Goal: Transaction & Acquisition: Purchase product/service

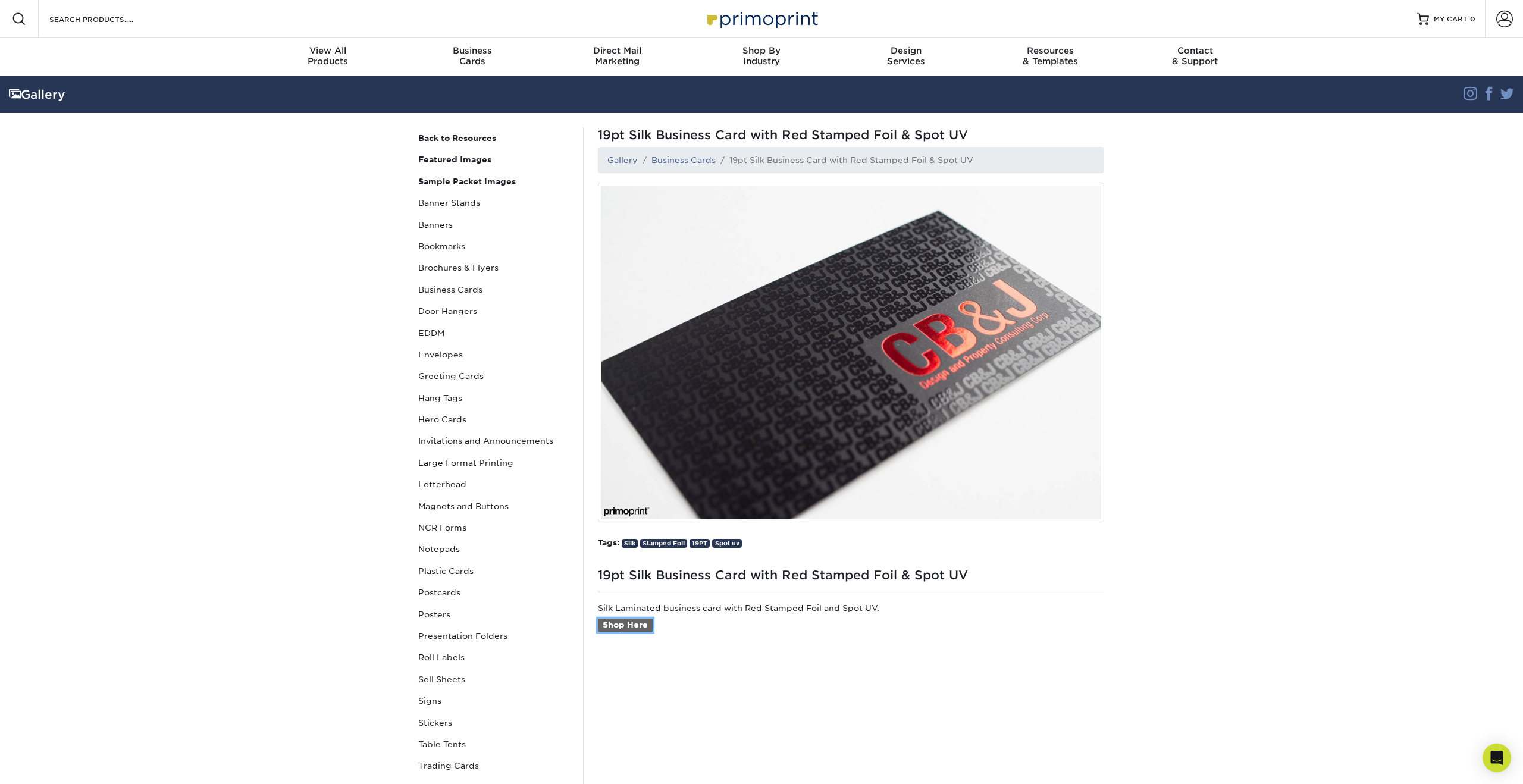
click at [625, 623] on link "Shop Here" at bounding box center [625, 625] width 55 height 13
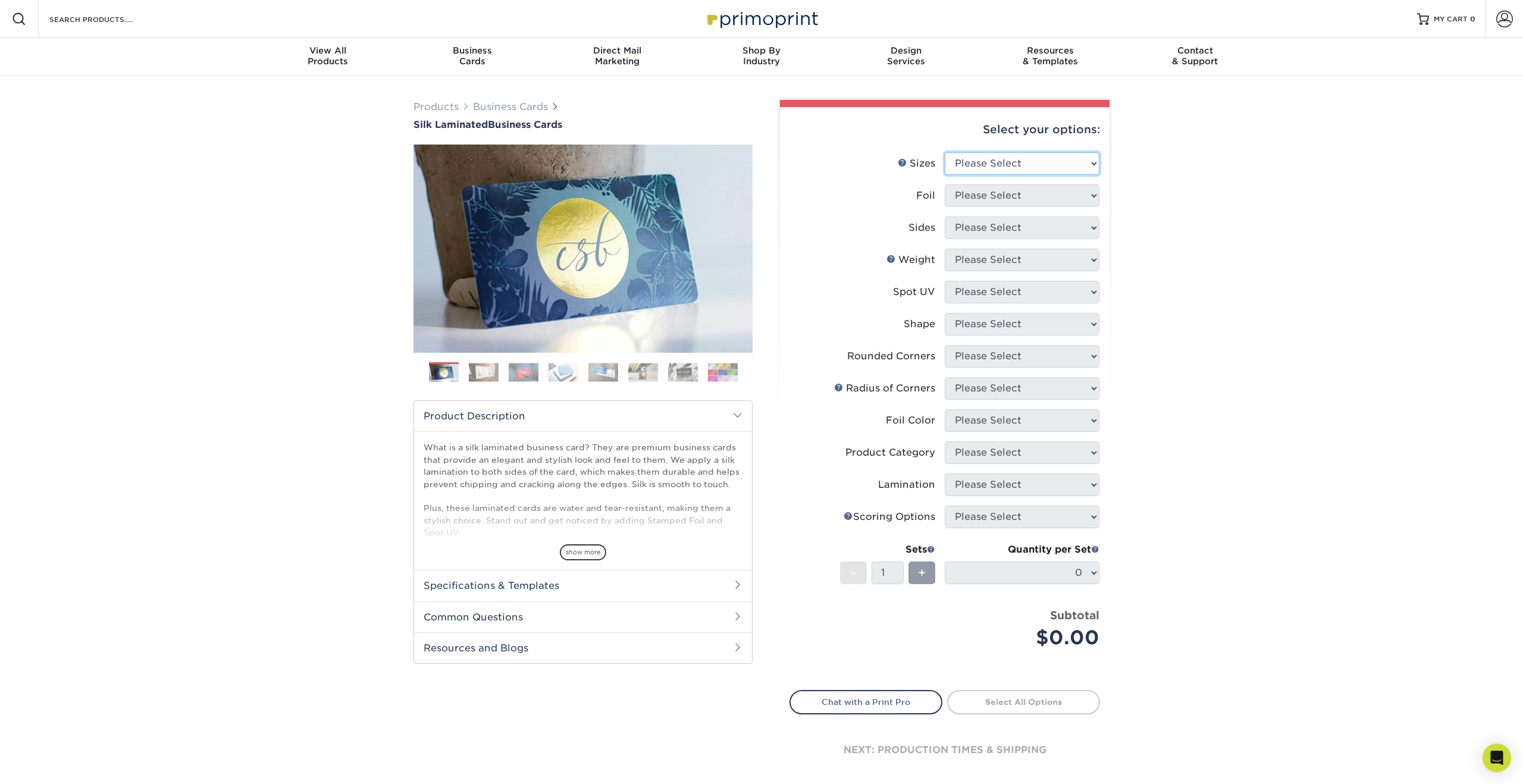
click at [1007, 166] on select "Please Select 1.5" x 3.5" - Mini 1.75" x 3.5" - Mini 2" x 2" - Square 2" x 3" -…" at bounding box center [1022, 163] width 155 height 23
select select "2.00x3.50"
click at [945, 152] on select "Please Select 1.5" x 3.5" - Mini 1.75" x 3.5" - Mini 2" x 2" - Square 2" x 3" -…" at bounding box center [1022, 163] width 155 height 23
click at [1019, 190] on select "Please Select Yes No" at bounding box center [1022, 195] width 155 height 23
select select "1"
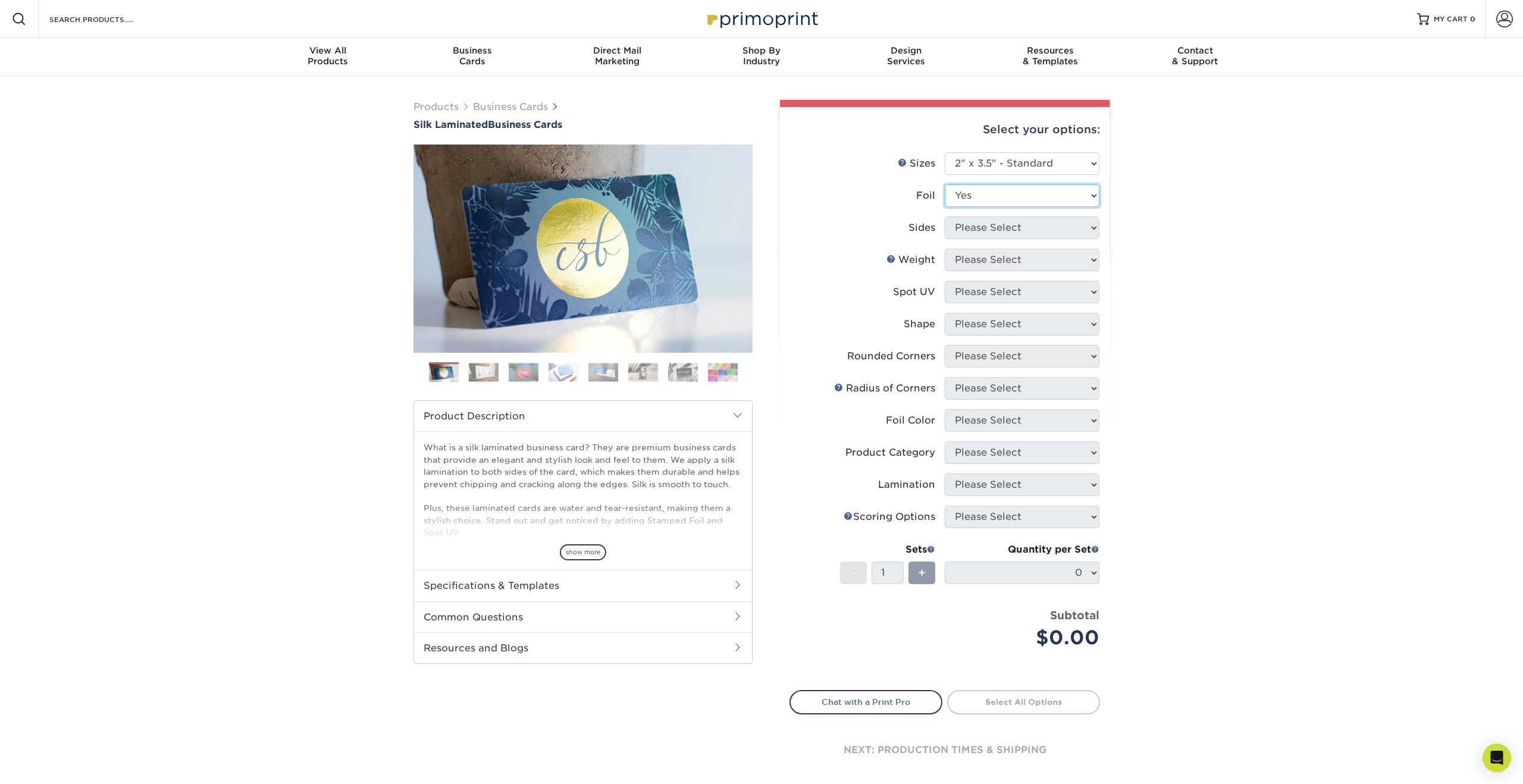
click at [945, 184] on select "Please Select Yes No" at bounding box center [1022, 195] width 155 height 23
click at [1012, 224] on select "Please Select Print Both Sides - Foil Both Sides Print Both Sides - Foil Front …" at bounding box center [1022, 227] width 155 height 23
select select "34527644-b4fd-4ffb-9092-1318eefcd9d9"
click at [945, 216] on select "Please Select Print Both Sides - Foil Both Sides Print Both Sides - Foil Front …" at bounding box center [1022, 227] width 155 height 23
click at [1019, 258] on select "Please Select 16PT" at bounding box center [1022, 260] width 155 height 23
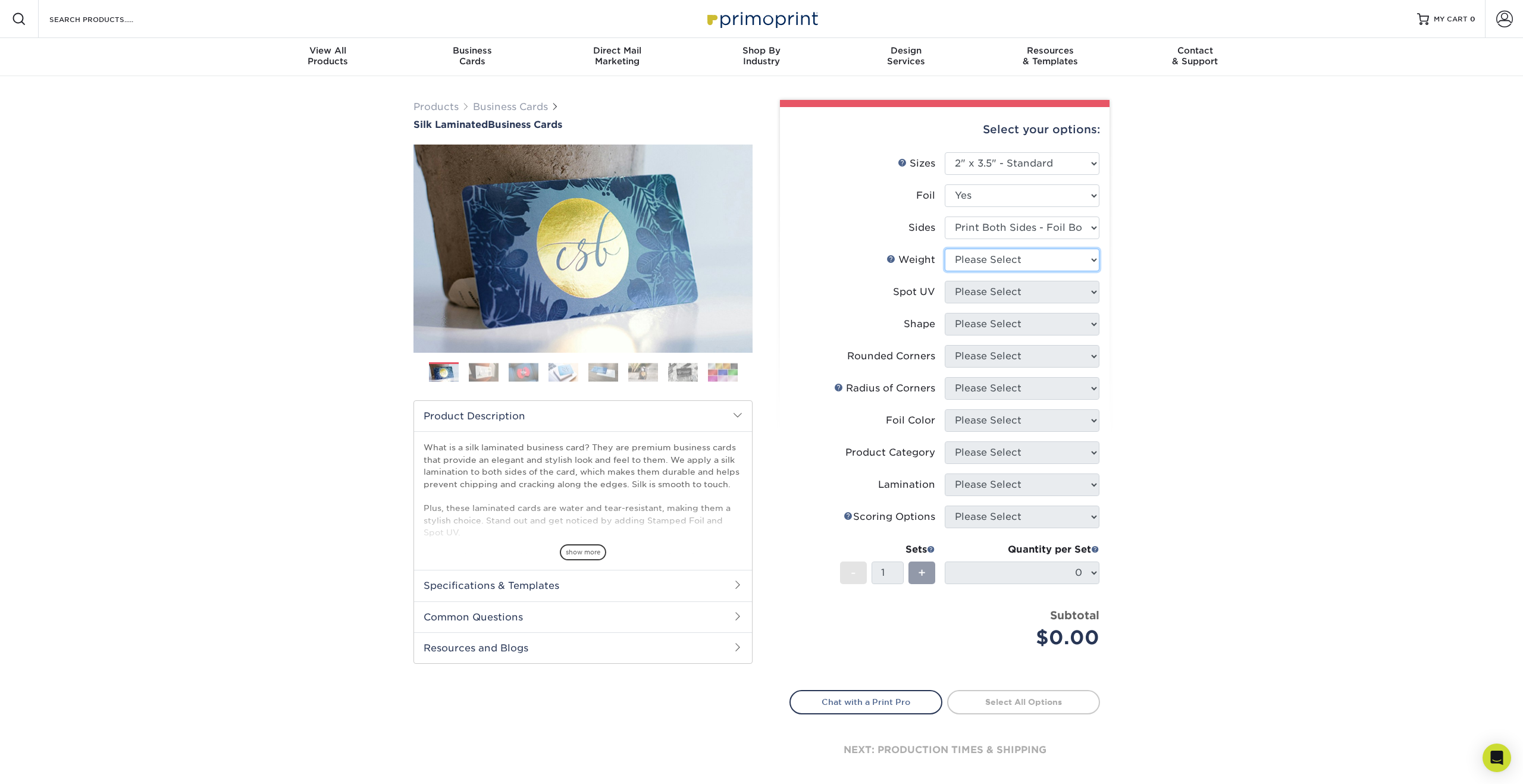
select select "16PT"
click at [945, 248] on select "Please Select 16PT" at bounding box center [1022, 260] width 155 height 23
click at [1035, 282] on select "Please Select No Spot UV Front and Back (Both Sides) Front Only Back Only" at bounding box center [1022, 292] width 155 height 23
select select "3"
click at [945, 280] on select "Please Select No Spot UV Front and Back (Both Sides) Front Only Back Only" at bounding box center [1022, 292] width 155 height 23
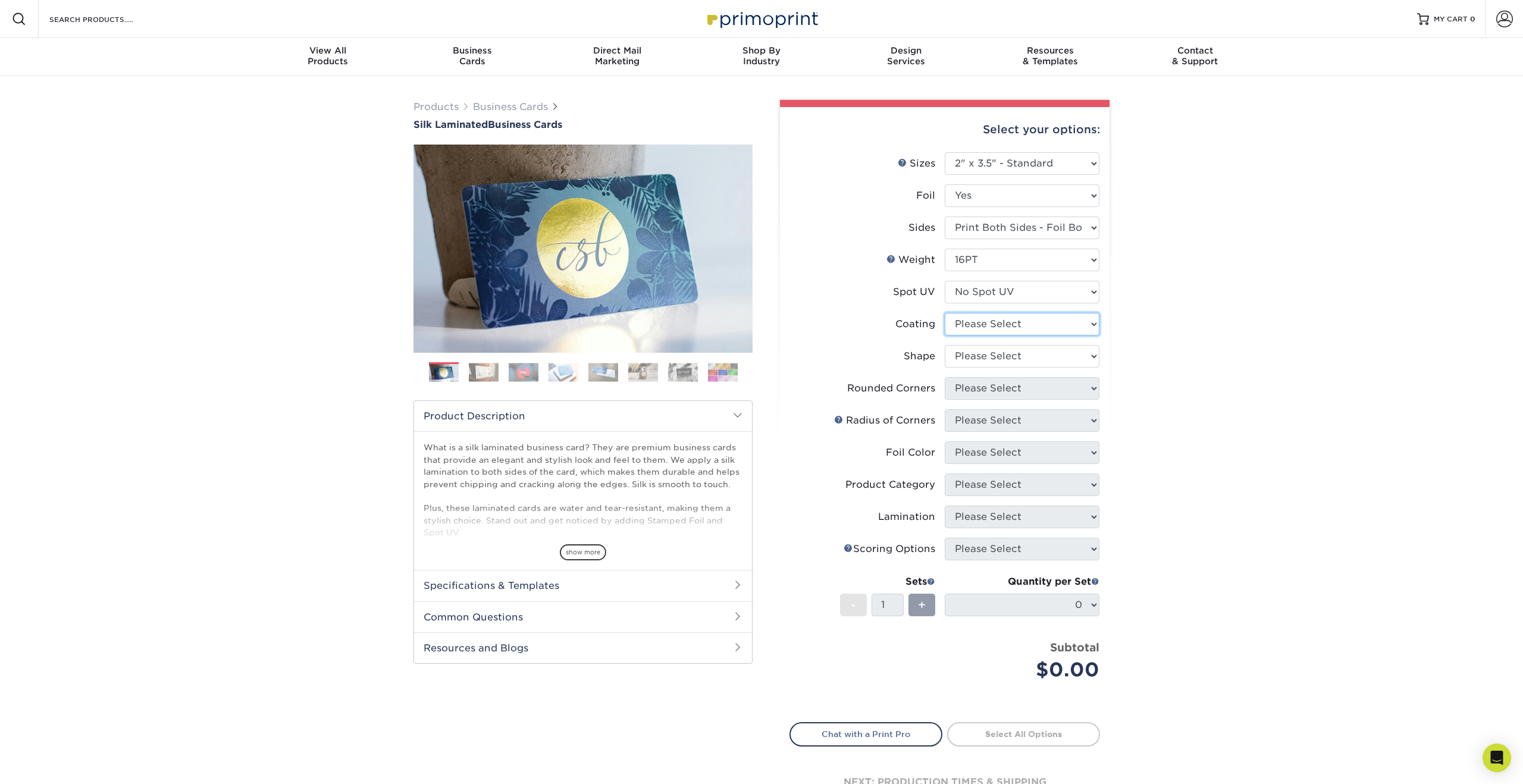
click at [1007, 321] on select at bounding box center [1022, 324] width 155 height 23
select select "3e7618de-abca-4bda-9f97-8b9129e913d8"
click at [945, 313] on select at bounding box center [1022, 324] width 155 height 23
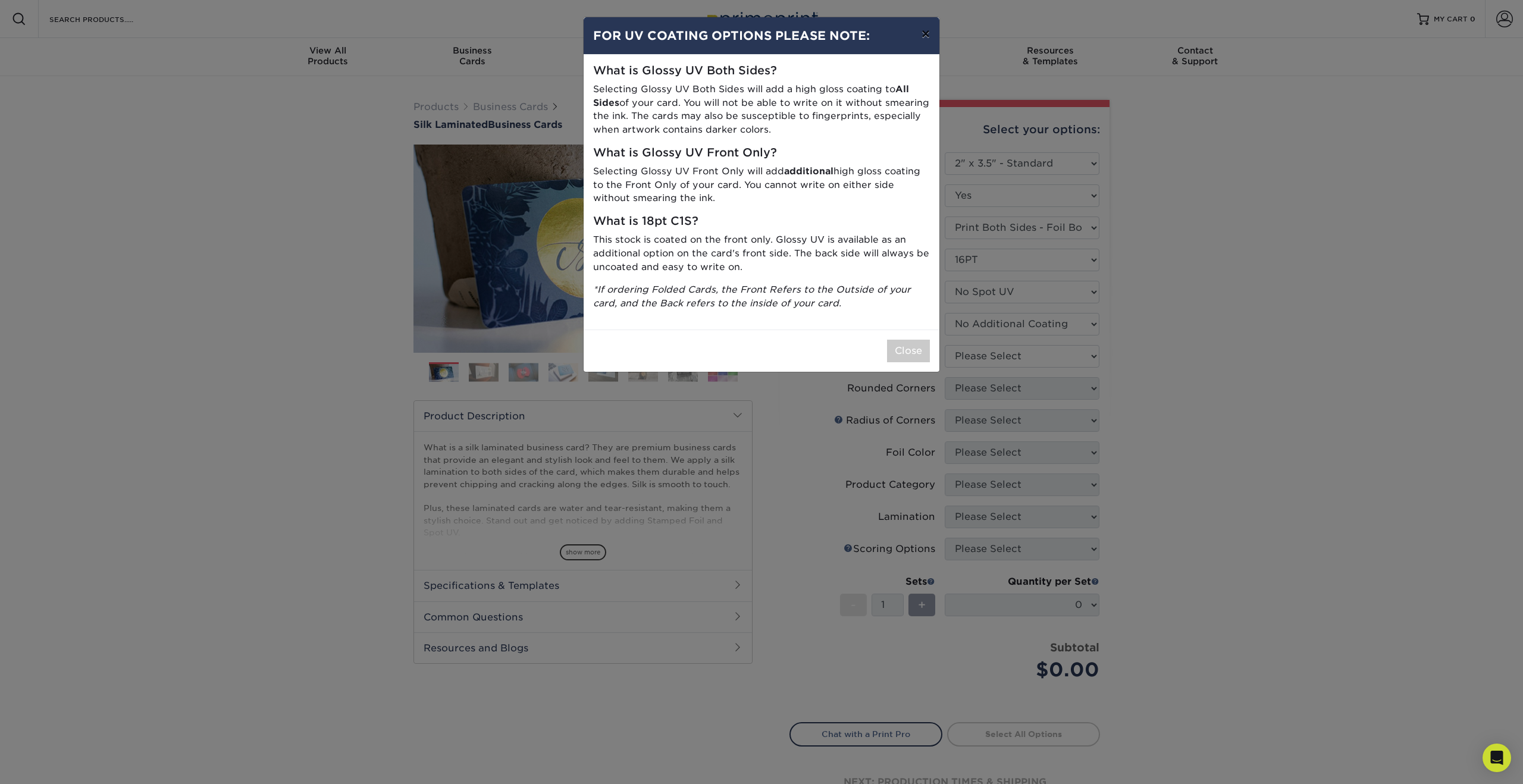
click at [917, 33] on button "×" at bounding box center [926, 34] width 28 height 33
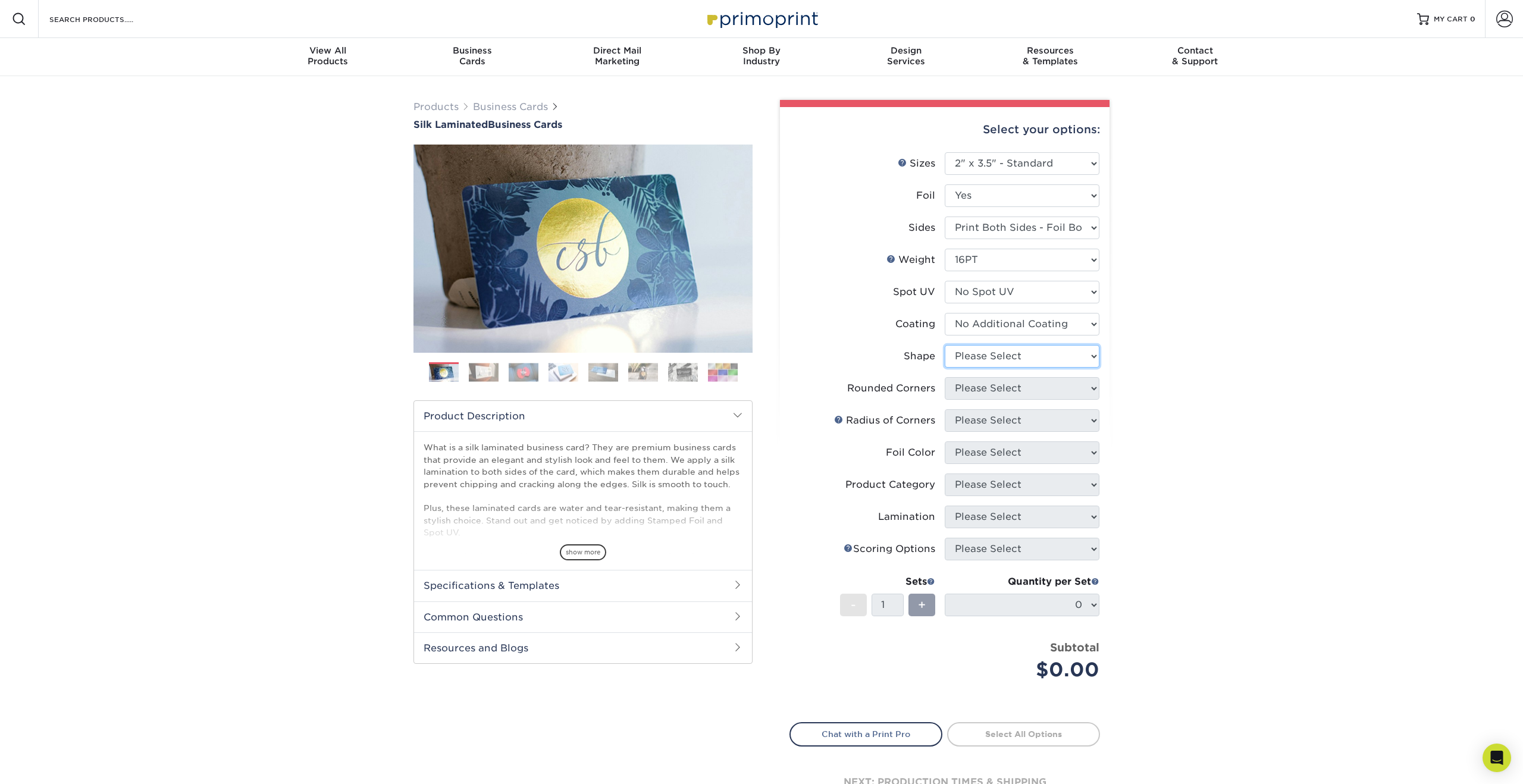
click at [980, 350] on select "Please Select Standard" at bounding box center [1022, 356] width 155 height 23
select select "standard"
click at [945, 345] on select "Please Select Standard" at bounding box center [1022, 356] width 155 height 23
click at [998, 383] on select "Please Select Yes - Round 2 Corners Yes - Round 4 Corners No" at bounding box center [1022, 389] width 155 height 23
select select "0"
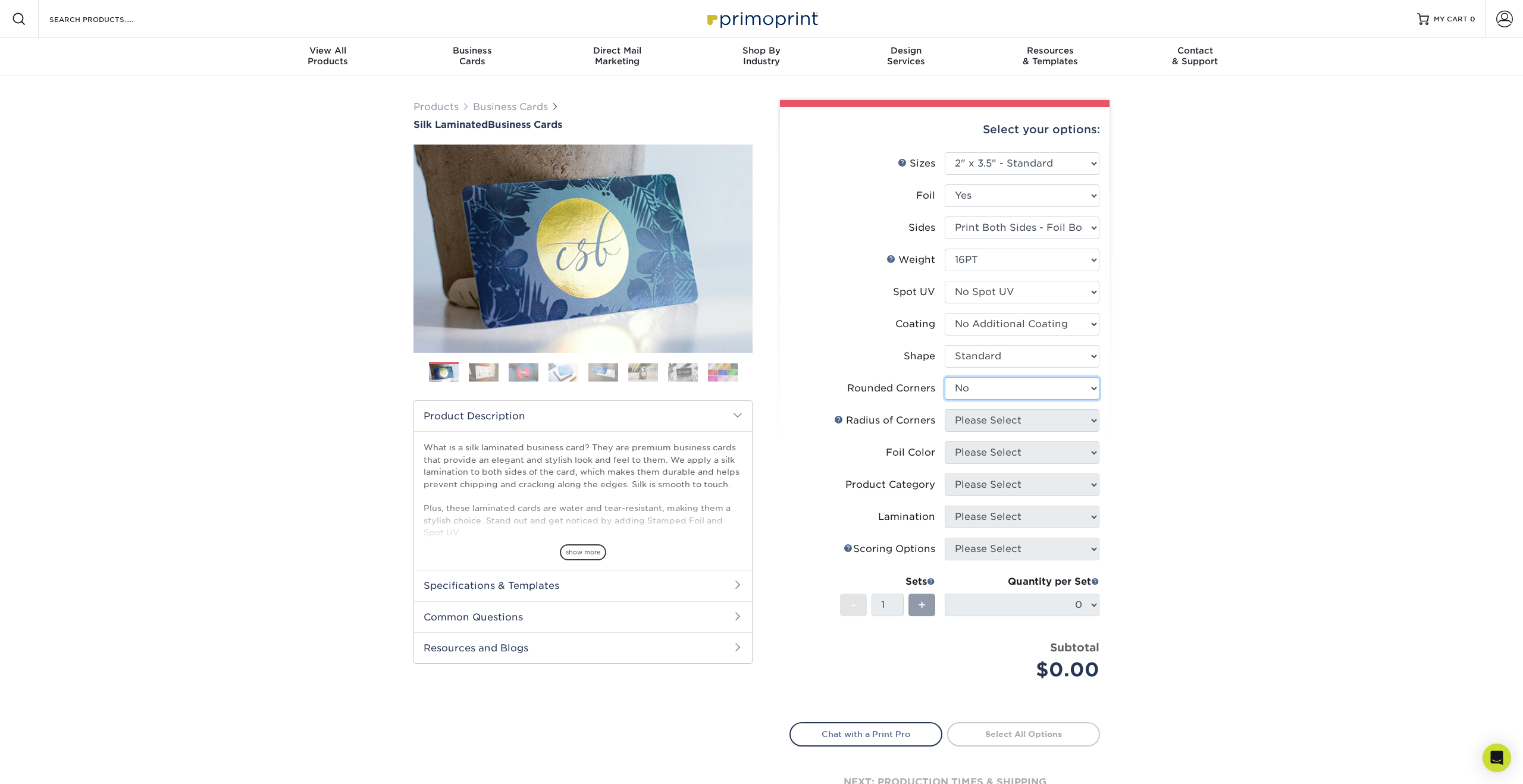
click at [945, 378] on select "Please Select Yes - Round 2 Corners Yes - Round 4 Corners No" at bounding box center [1022, 389] width 155 height 23
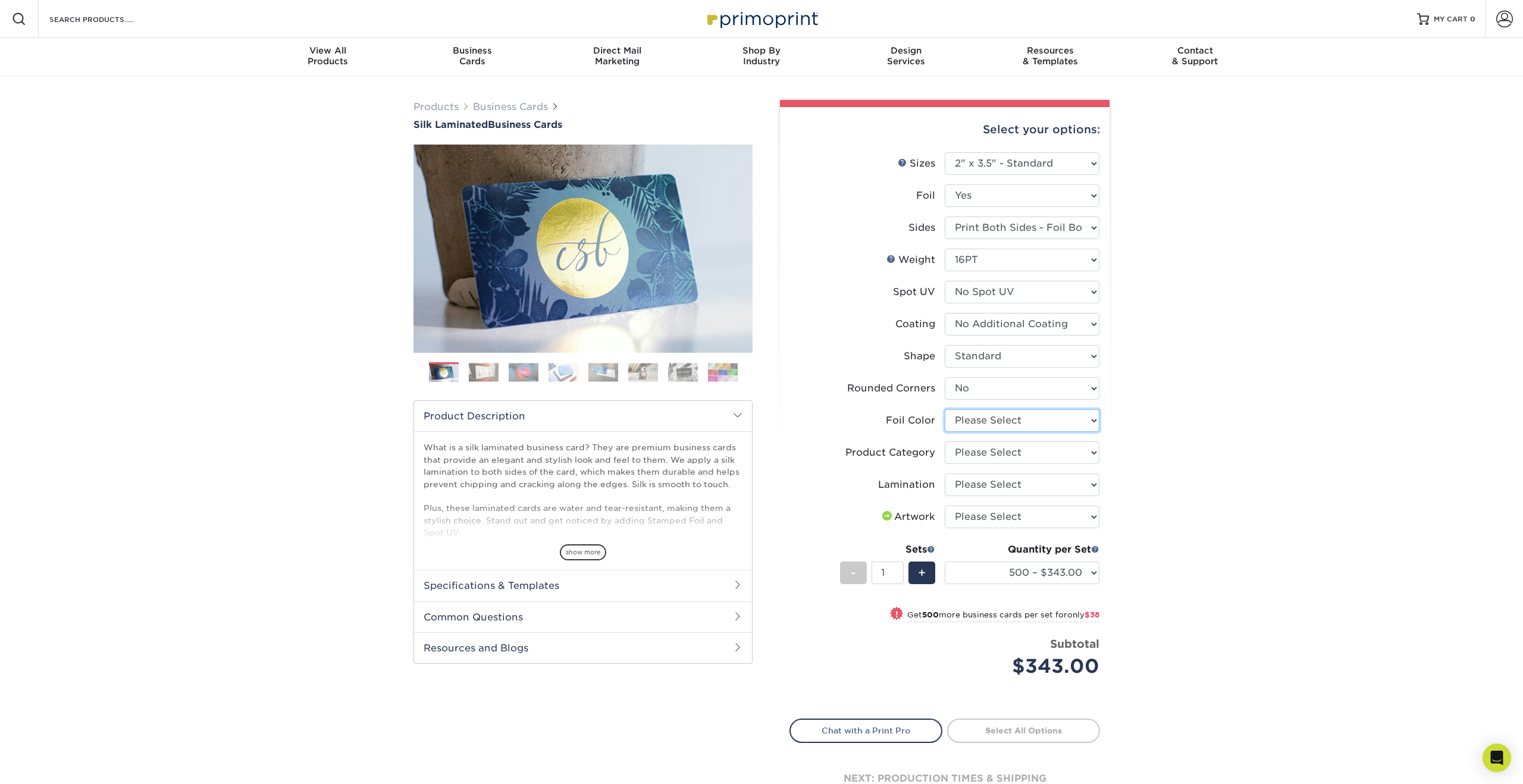
click at [996, 421] on select "Please Select Silver Foil Black Foil Blue Foil Copper Foil Gold Foil Red Foil R…" at bounding box center [1022, 421] width 155 height 23
select select "19c808c5-3f38-4156-b693-40e0d033f953"
click at [945, 410] on select "Please Select Silver Foil Black Foil Blue Foil Copper Foil Gold Foil Red Foil R…" at bounding box center [1022, 421] width 155 height 23
click at [993, 451] on select "Please Select Business Cards" at bounding box center [1022, 453] width 155 height 23
select select "3b5148f1-0588-4f88-a218-97bcfdce65c1"
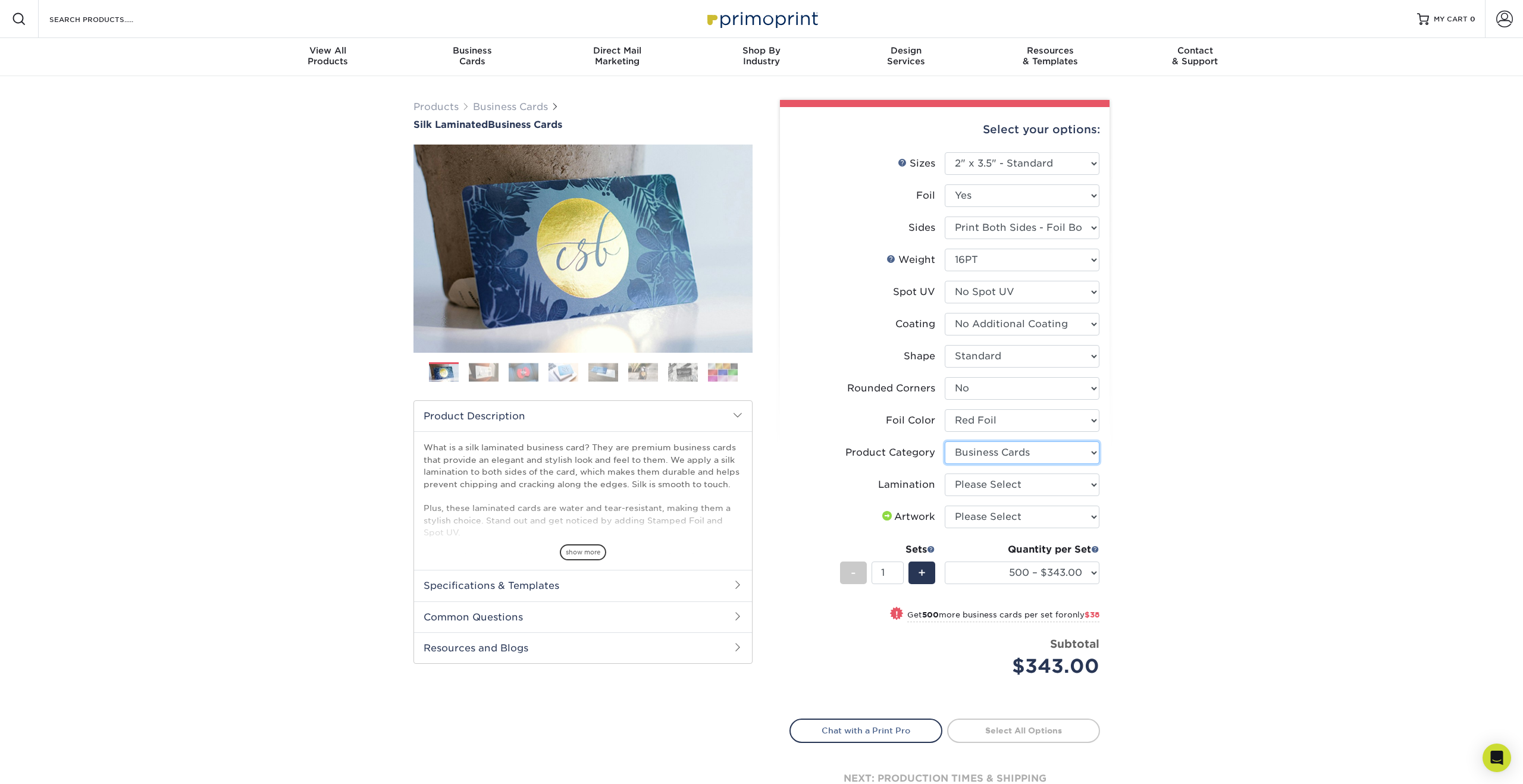
click at [945, 442] on select "Please Select Business Cards" at bounding box center [1022, 453] width 155 height 23
click at [990, 480] on select "Please Select Silk" at bounding box center [1022, 485] width 155 height 23
select select "ccacb42f-45f7-42d3-bbd3-7c8421cf37f0"
click at [945, 474] on select "Please Select Silk" at bounding box center [1022, 485] width 155 height 23
click at [984, 511] on select "Please Select I will upload files I need a design - $100" at bounding box center [1022, 517] width 155 height 23
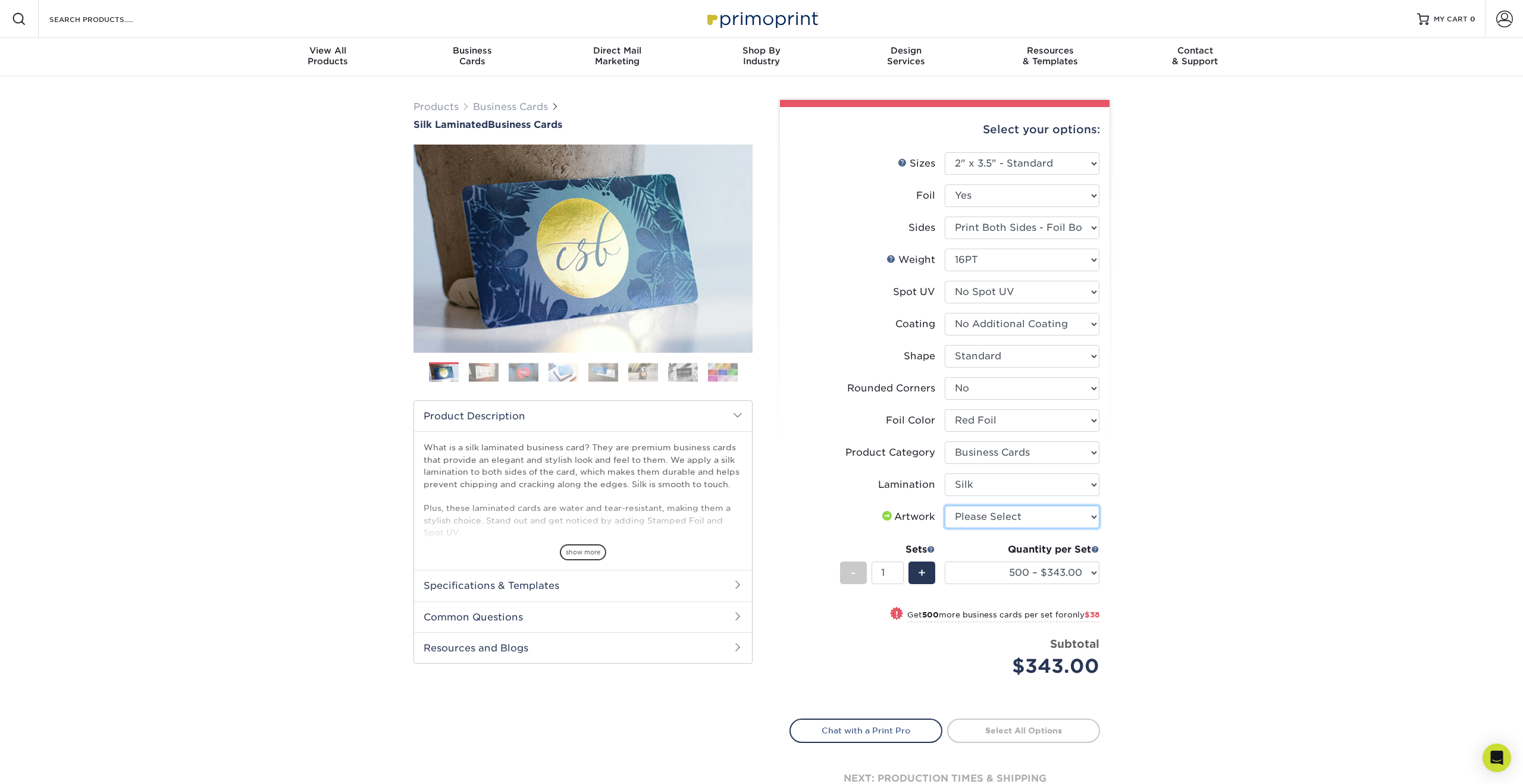
select select "upload"
click at [945, 506] on select "Please Select I will upload files I need a design - $100" at bounding box center [1022, 517] width 155 height 23
click at [975, 567] on select "500 – $343.00 1000 – $381.00 2500 – $886.00 5000 – $1659.00" at bounding box center [1022, 573] width 155 height 23
